Goal: Communication & Community: Answer question/provide support

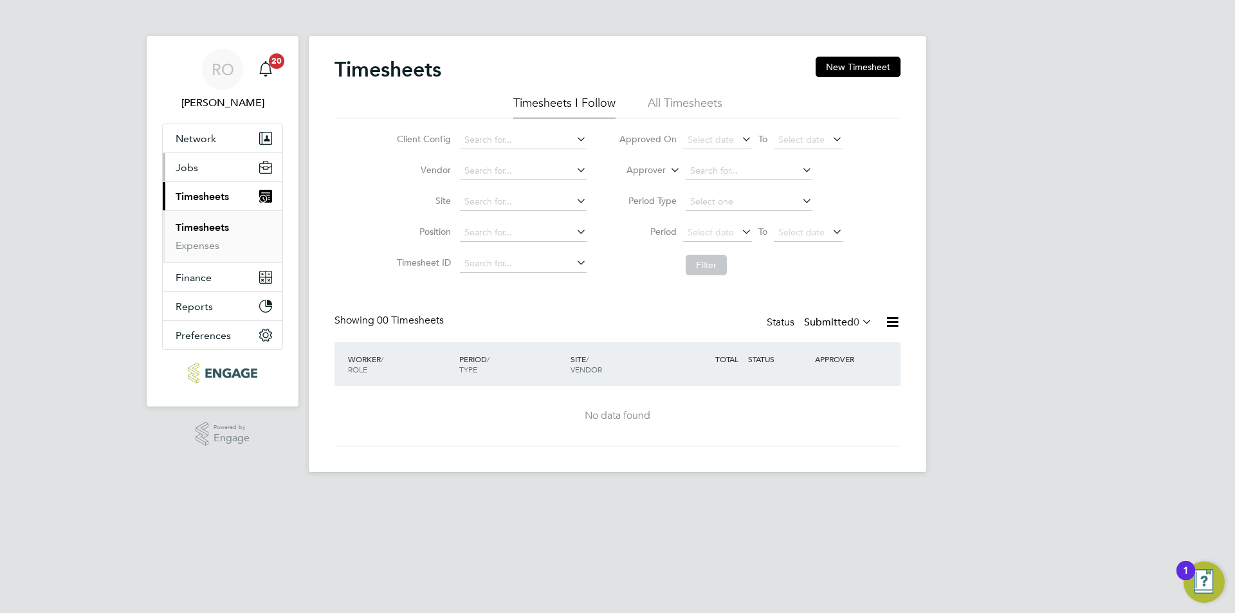
click at [198, 168] on button "Jobs" at bounding box center [223, 167] width 120 height 28
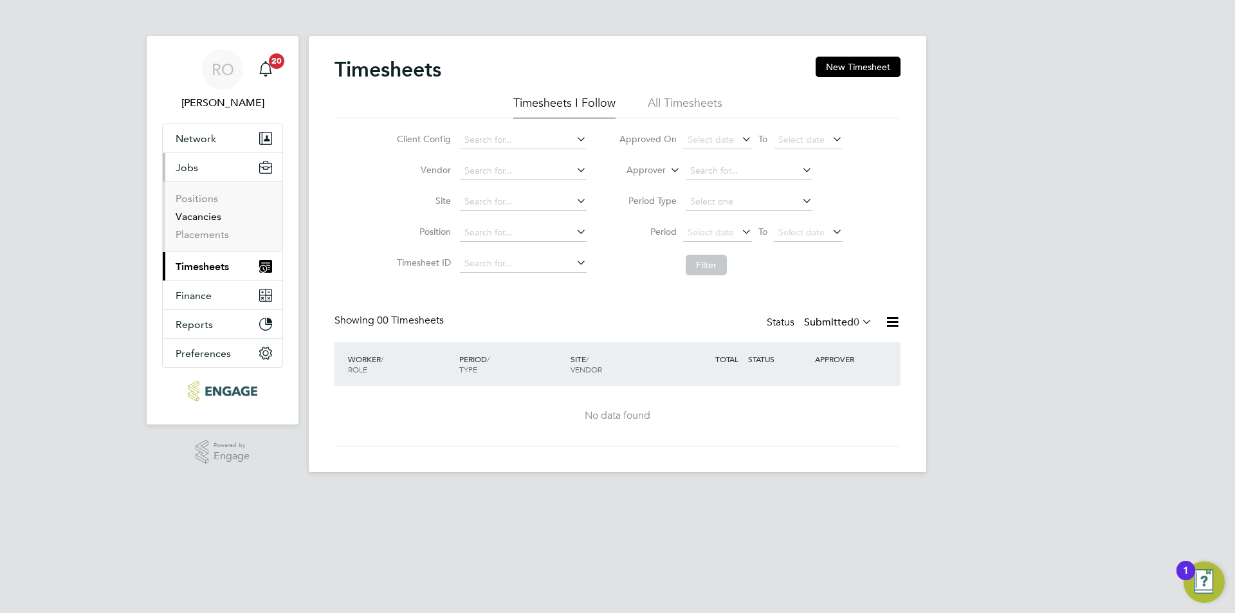
click at [196, 221] on link "Vacancies" at bounding box center [199, 216] width 46 height 12
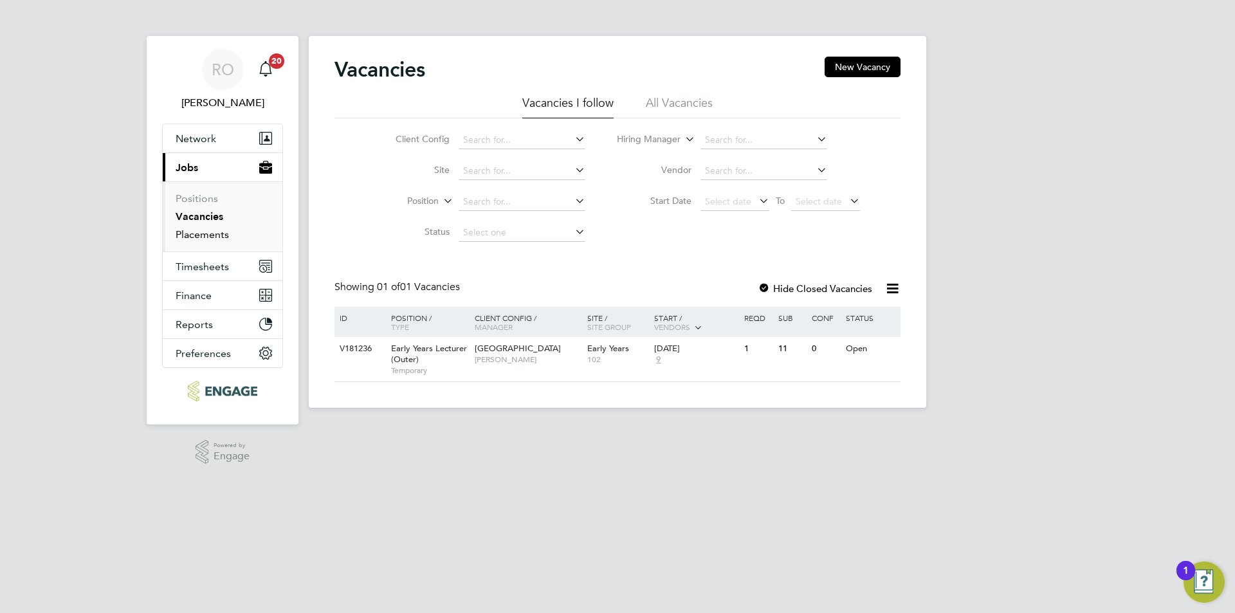
click at [195, 236] on link "Placements" at bounding box center [202, 234] width 53 height 12
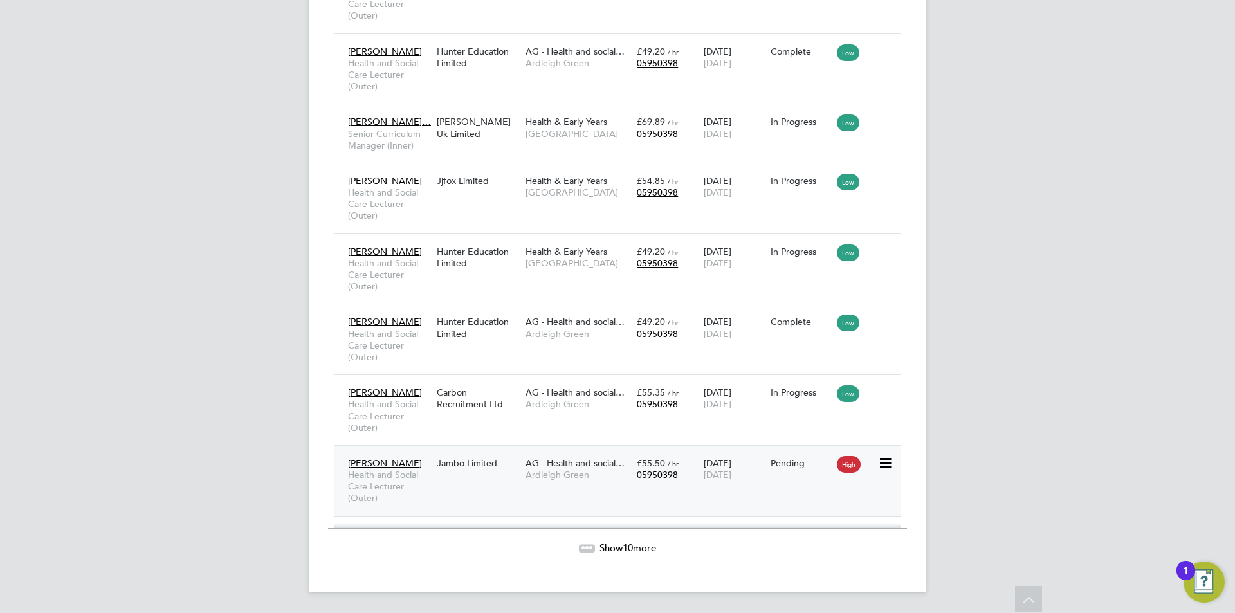
click at [386, 459] on span "[PERSON_NAME]" at bounding box center [385, 463] width 74 height 12
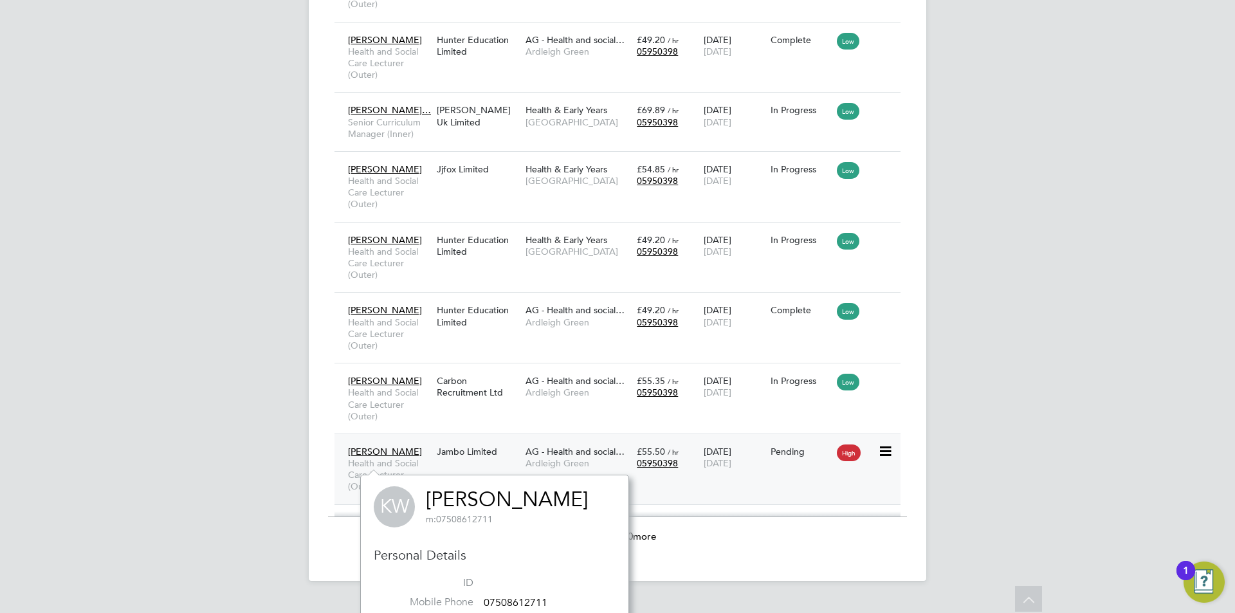
click at [390, 457] on span "[PERSON_NAME]" at bounding box center [385, 452] width 74 height 12
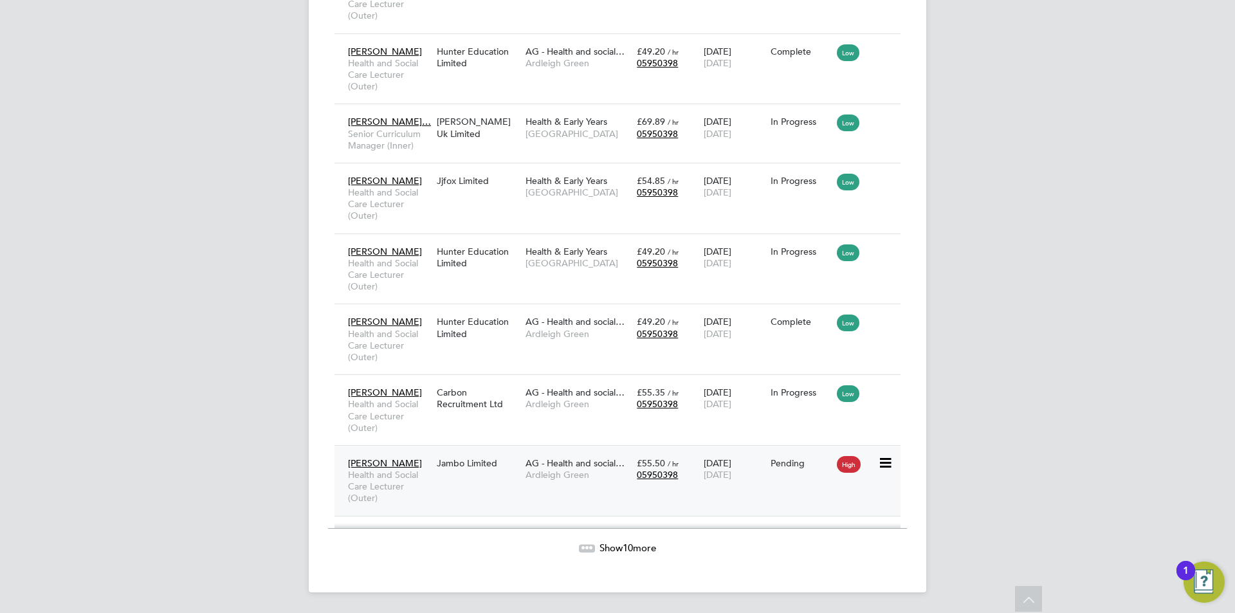
click at [552, 462] on span "AG - Health and social…" at bounding box center [574, 463] width 99 height 12
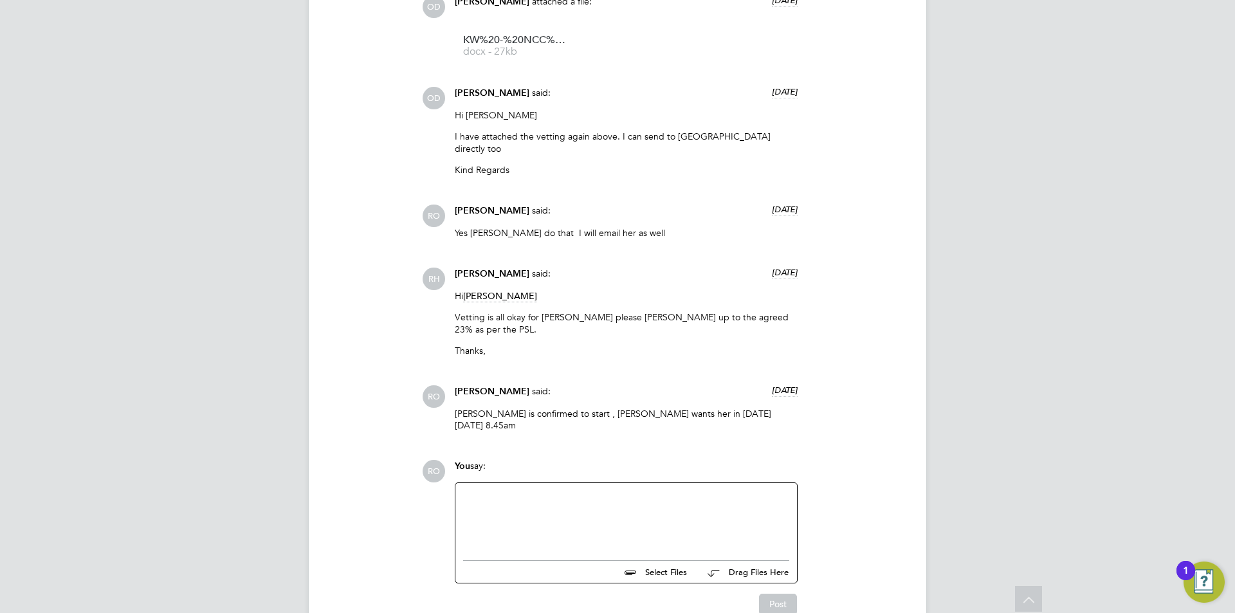
scroll to position [1543, 0]
click at [497, 488] on div at bounding box center [626, 515] width 326 height 55
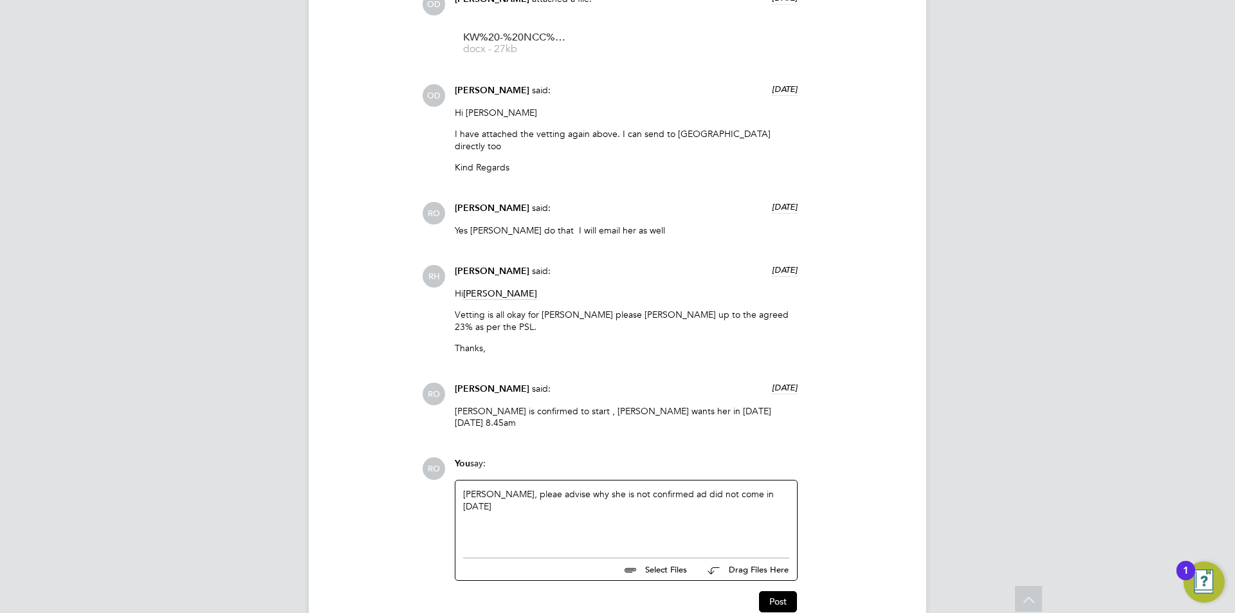
click at [494, 488] on div "[PERSON_NAME], pleae advise why she is not confirmed ad did not come in [DATE]" at bounding box center [626, 515] width 326 height 55
click at [652, 488] on div "[PERSON_NAME], please advise why she is not confirmed ad did not come in [DATE]" at bounding box center [626, 515] width 326 height 55
click at [783, 591] on button "Post" at bounding box center [778, 601] width 38 height 21
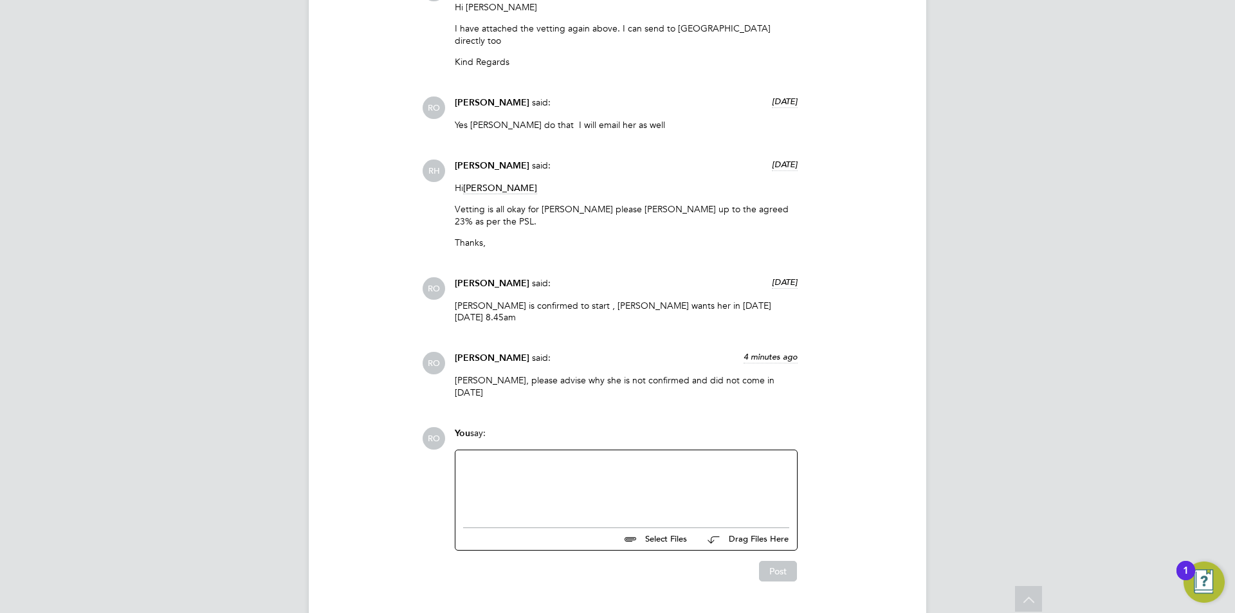
click at [572, 458] on div at bounding box center [626, 485] width 326 height 55
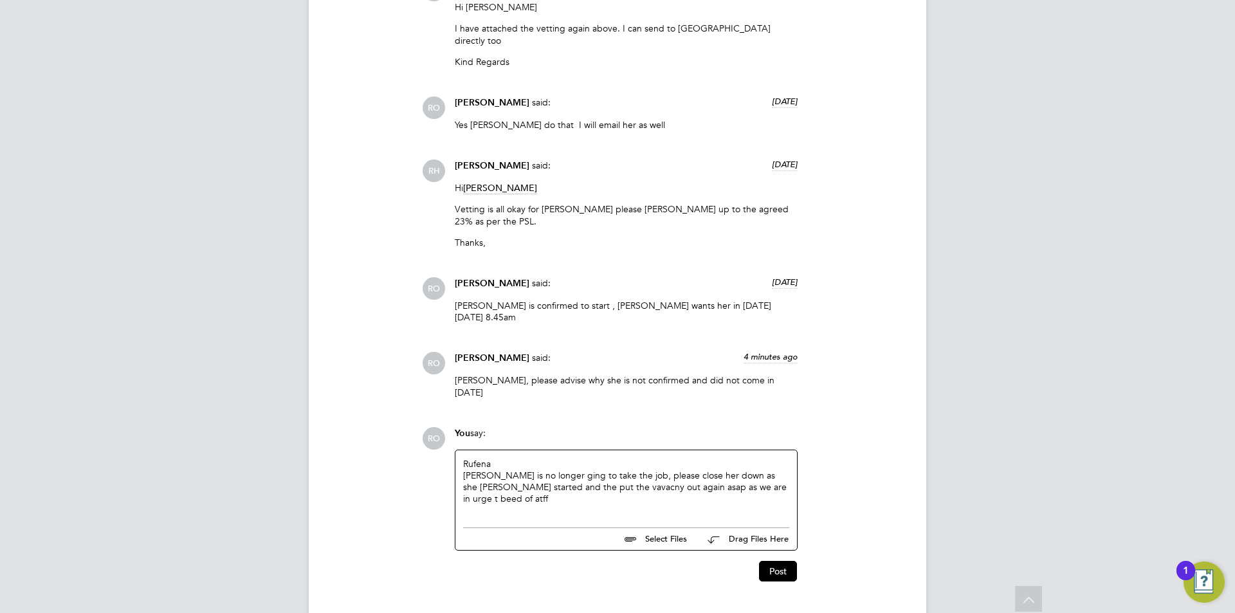
click at [722, 469] on div "[PERSON_NAME] is no longer ging to take the job, please close her down as she […" at bounding box center [626, 486] width 326 height 35
click at [738, 469] on div "[PERSON_NAME] is no longer ging to take the job, please close her down as she […" at bounding box center [626, 486] width 326 height 35
click at [769, 469] on div "[PERSON_NAME] is no longer ging to take the job, please close her down as she […" at bounding box center [626, 486] width 326 height 35
click at [773, 469] on div "[PERSON_NAME] is no longer ging to take the job, please close her down as she […" at bounding box center [626, 486] width 326 height 35
click at [762, 469] on div "[PERSON_NAME] is no longer ging to take the job, please close her down as she […" at bounding box center [626, 486] width 326 height 35
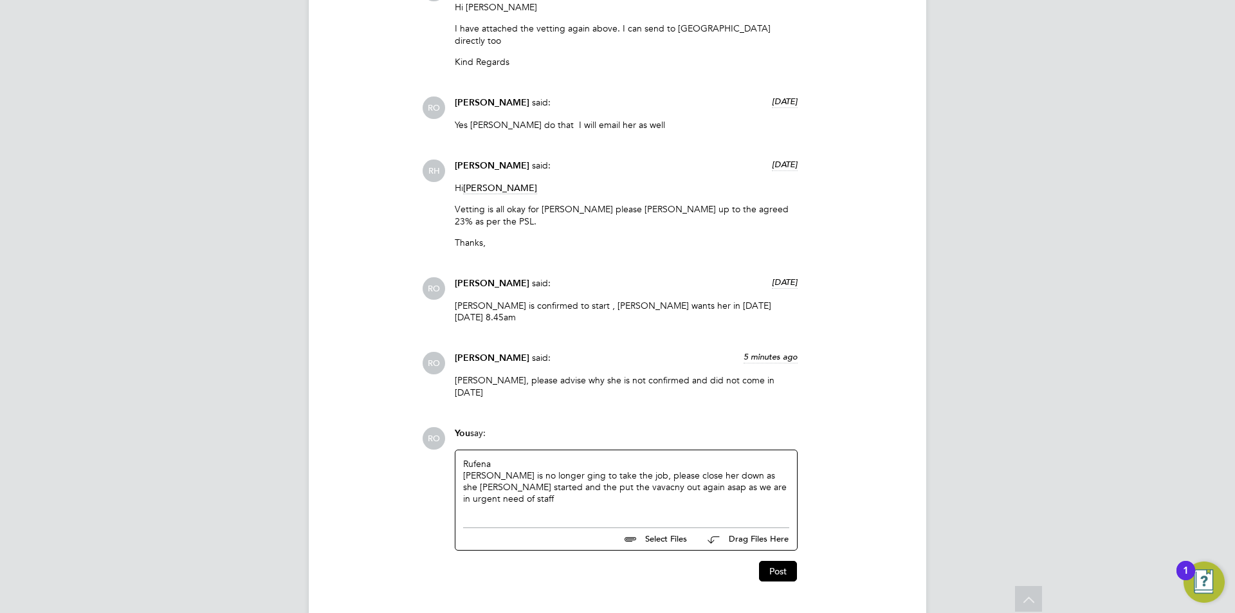
click at [758, 469] on div "[PERSON_NAME] is no longer ging to take the job, please close her down as she […" at bounding box center [626, 486] width 326 height 35
click at [769, 469] on div "[PERSON_NAME] is no longer ging to take the job, please close her down as she n…" at bounding box center [626, 486] width 326 height 35
click at [551, 469] on div "[PERSON_NAME] is no longer ging to take the job, please close her down as she n…" at bounding box center [626, 486] width 326 height 35
click at [575, 469] on div "[PERSON_NAME] is no longer going to take the job, please close her down as she …" at bounding box center [626, 486] width 326 height 35
click at [574, 469] on div "[PERSON_NAME] is no longer going to take the job, please close her down as she …" at bounding box center [626, 486] width 326 height 35
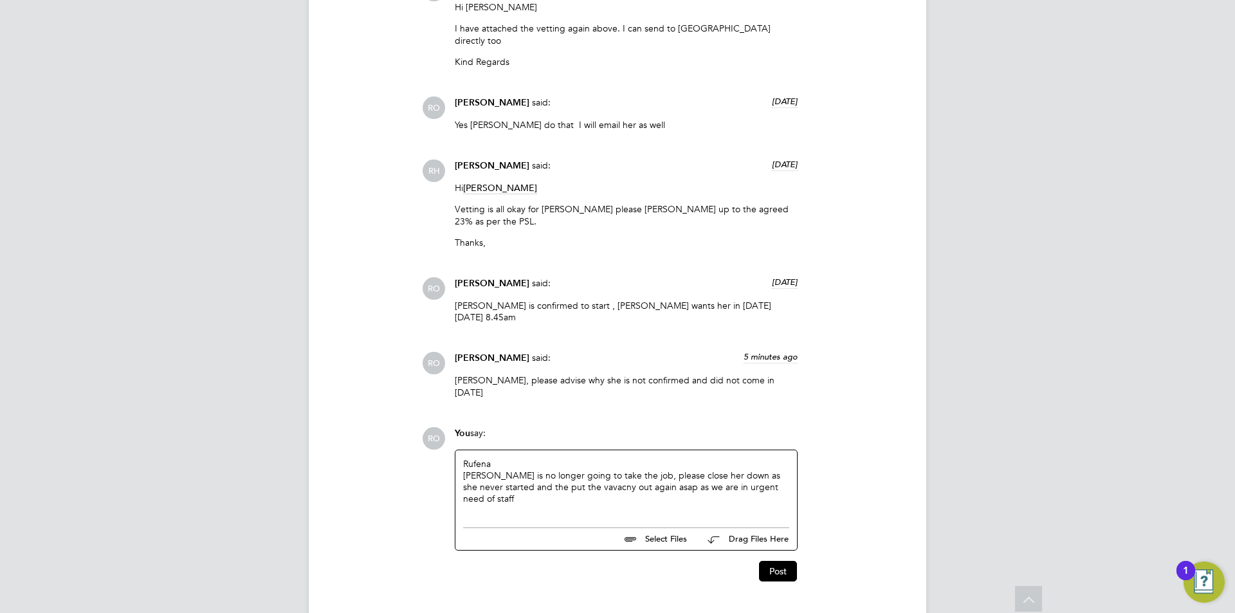
click at [568, 469] on div "[PERSON_NAME] is no longer going to take the job, please close her down as she …" at bounding box center [626, 486] width 326 height 35
click at [523, 469] on div "[PERSON_NAME] is no longer going to take the job, please close her down as she …" at bounding box center [626, 486] width 326 height 35
click at [495, 469] on div "[PERSON_NAME] is no longer going to take the job, please close her down as she …" at bounding box center [626, 486] width 326 height 35
drag, startPoint x: 463, startPoint y: 425, endPoint x: 514, endPoint y: 473, distance: 70.1
click at [514, 473] on div "[PERSON_NAME] is no longer going to take the job, please close her down as she …" at bounding box center [626, 485] width 326 height 55
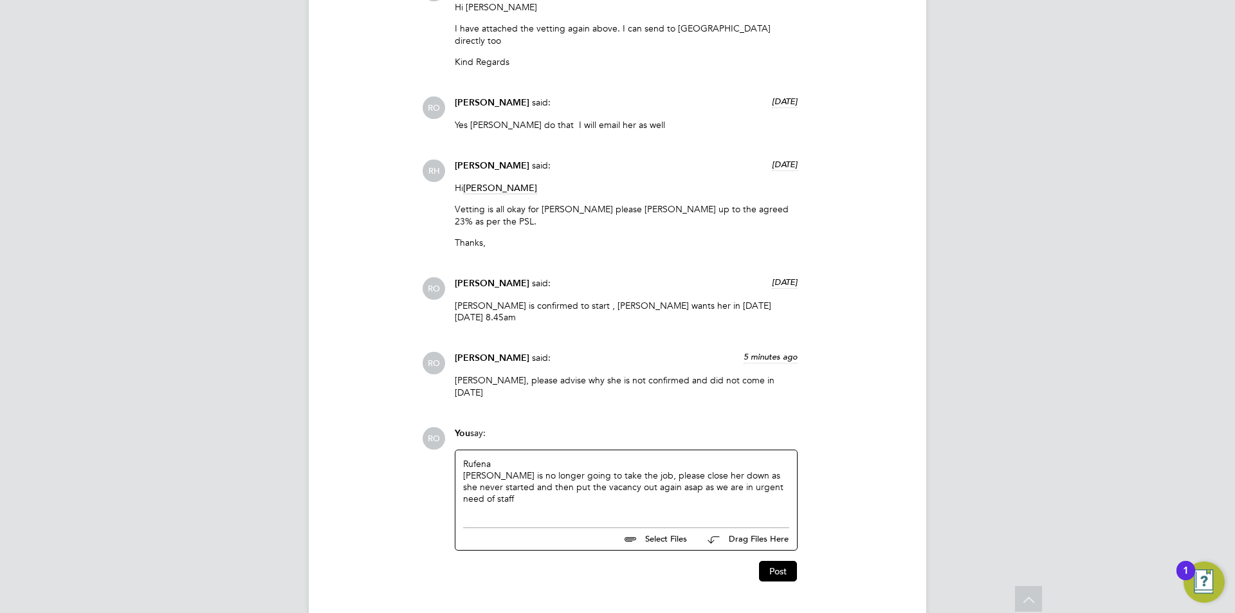
copy div "[PERSON_NAME] is no longer going to take the job, please close her down as she …"
click at [770, 561] on button "Post" at bounding box center [778, 571] width 38 height 21
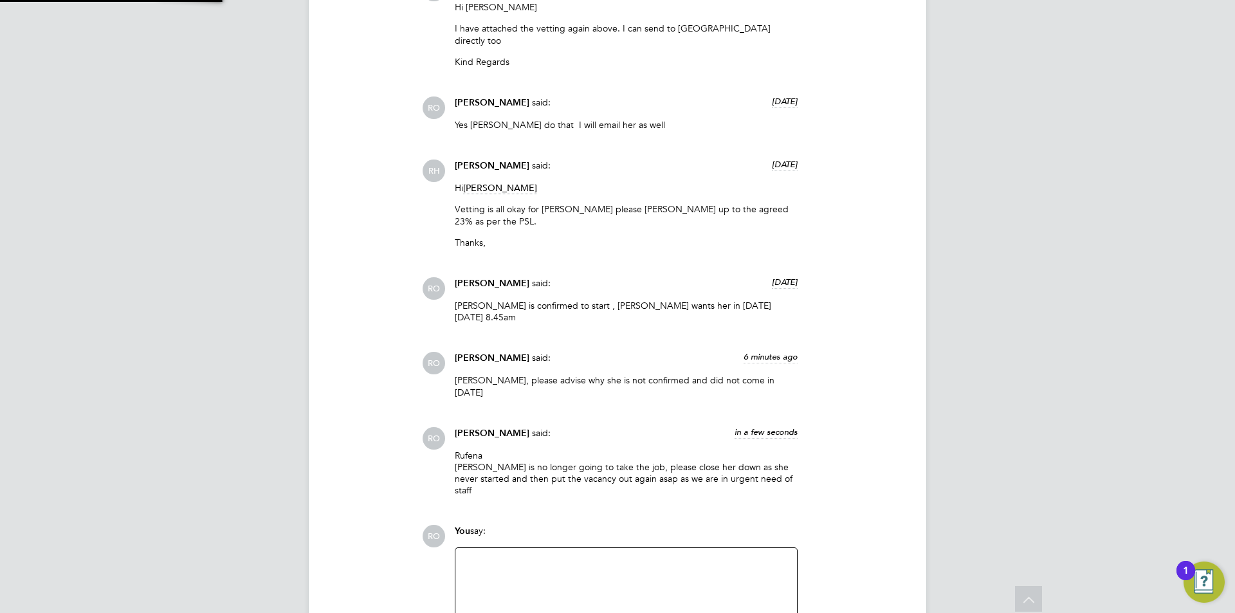
scroll to position [1747, 0]
